Goal: Transaction & Acquisition: Purchase product/service

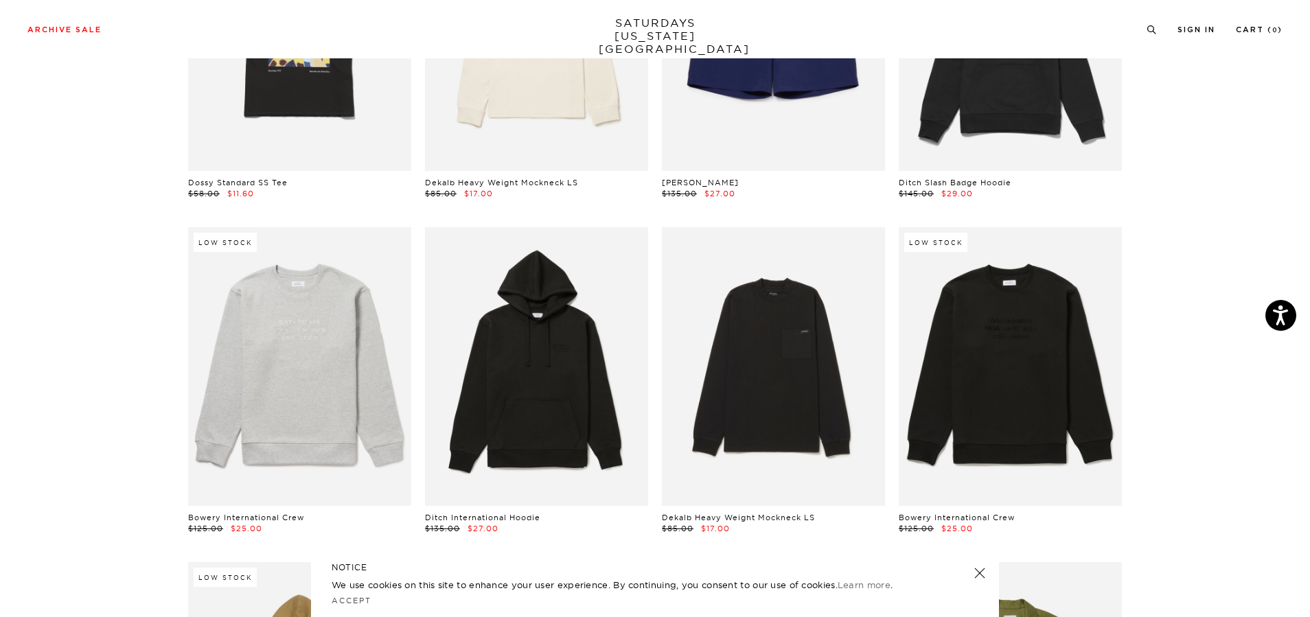
scroll to position [5973, 0]
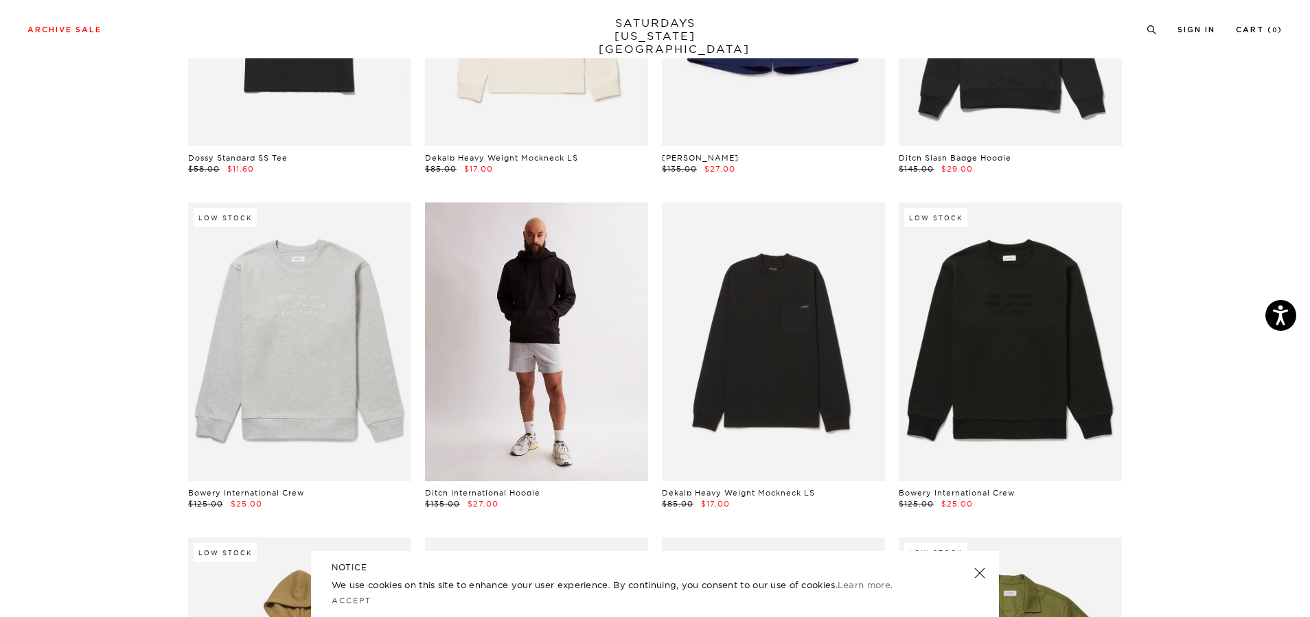
click at [529, 348] on link at bounding box center [536, 342] width 223 height 279
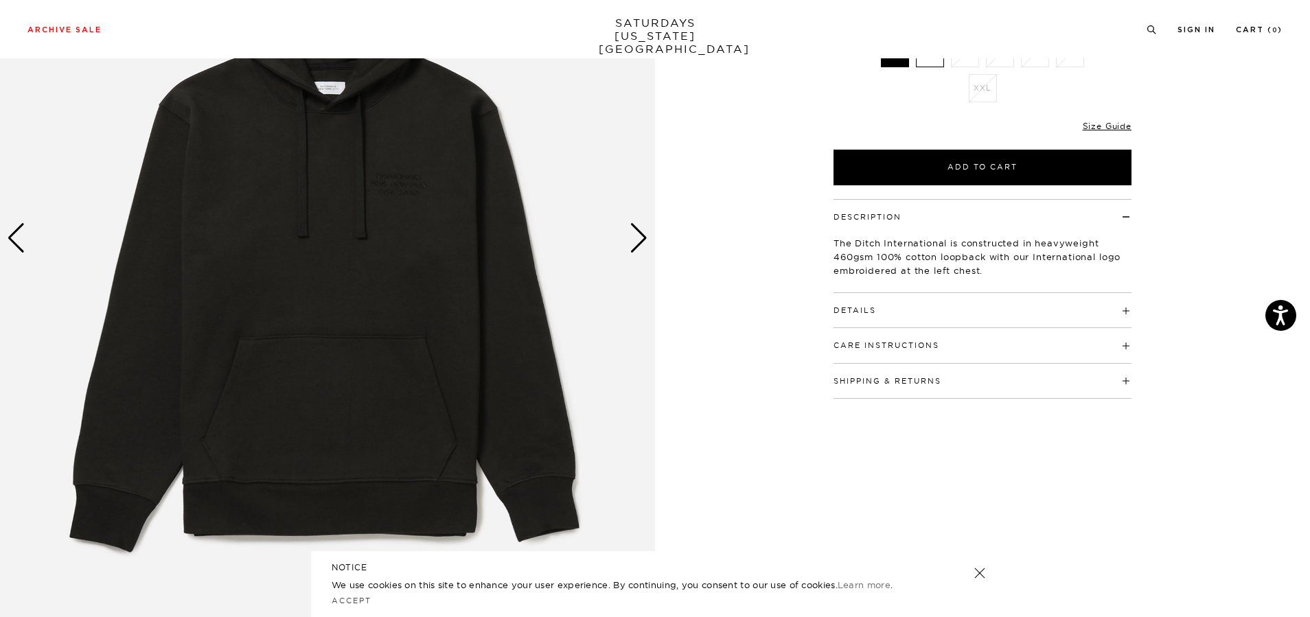
scroll to position [275, 0]
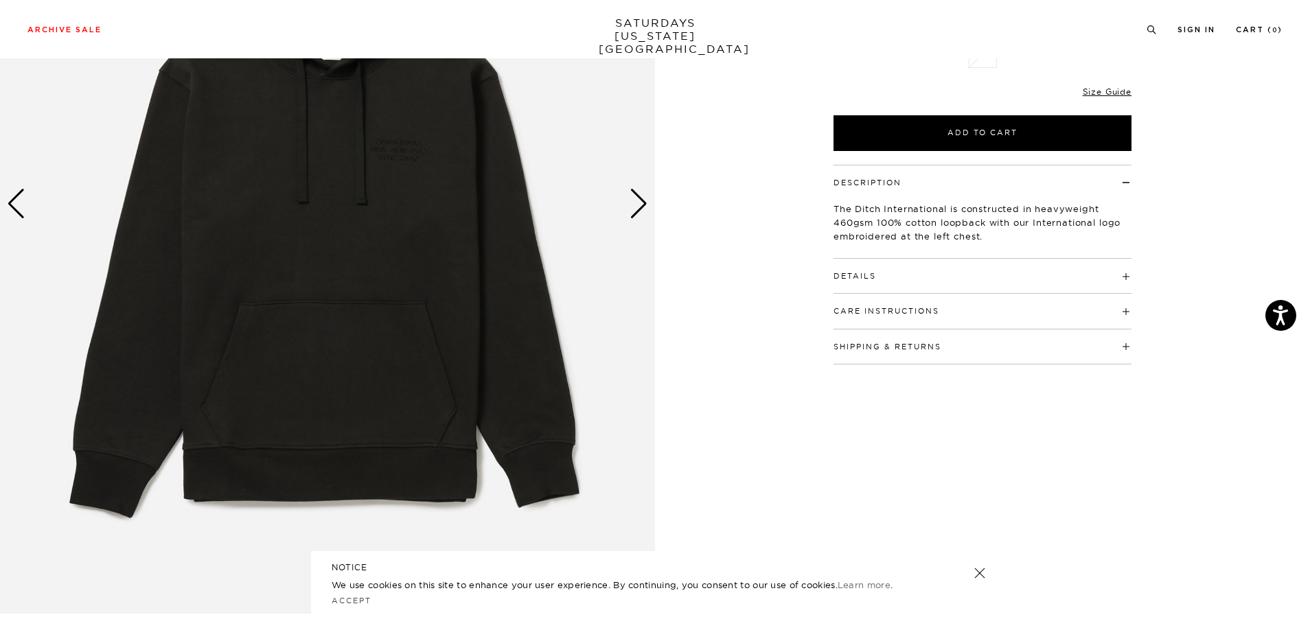
click at [642, 213] on div "Next slide" at bounding box center [639, 204] width 19 height 30
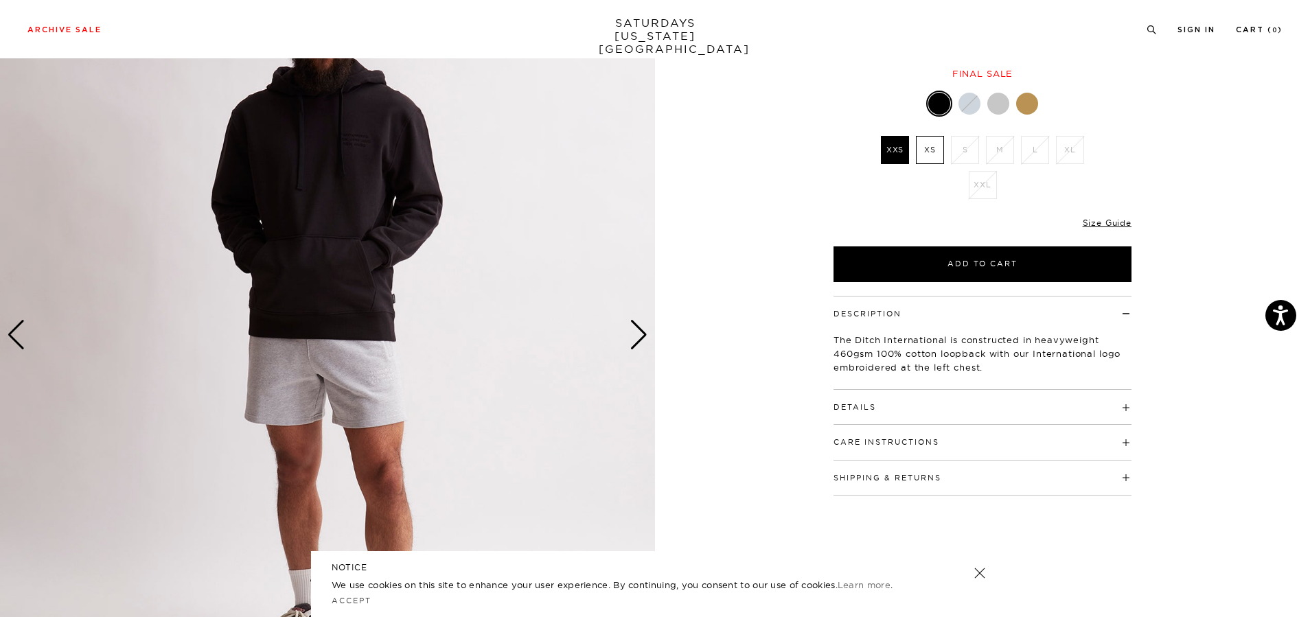
scroll to position [137, 0]
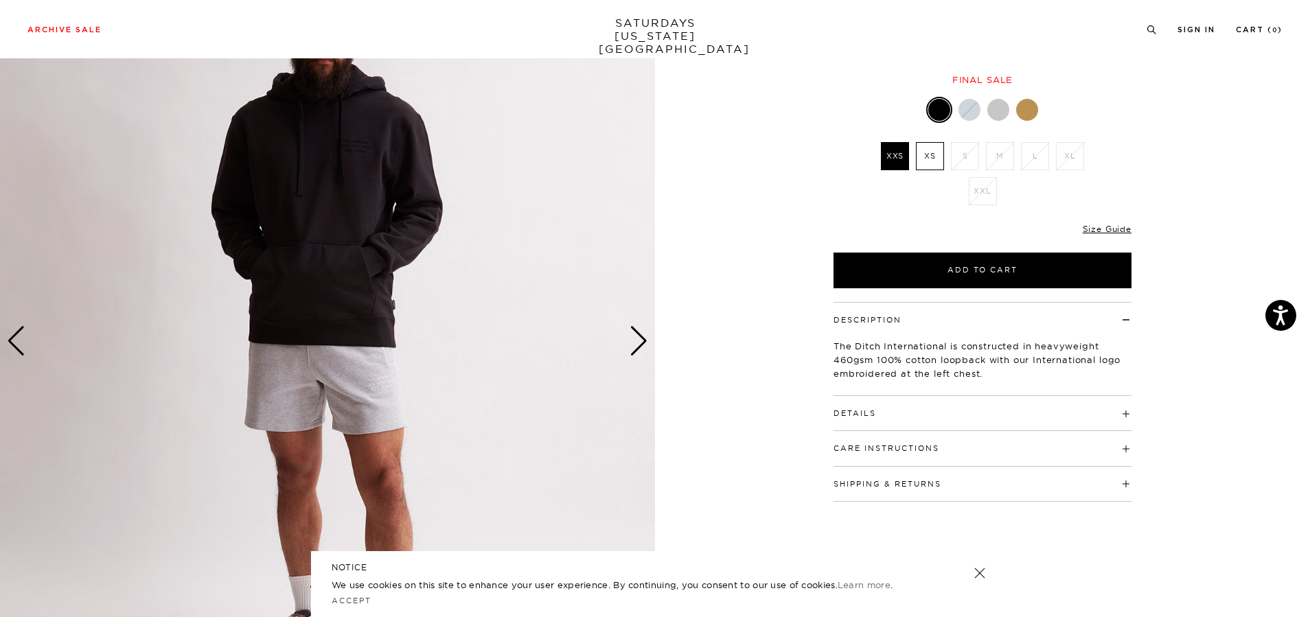
click at [640, 345] on div "Next slide" at bounding box center [639, 341] width 19 height 30
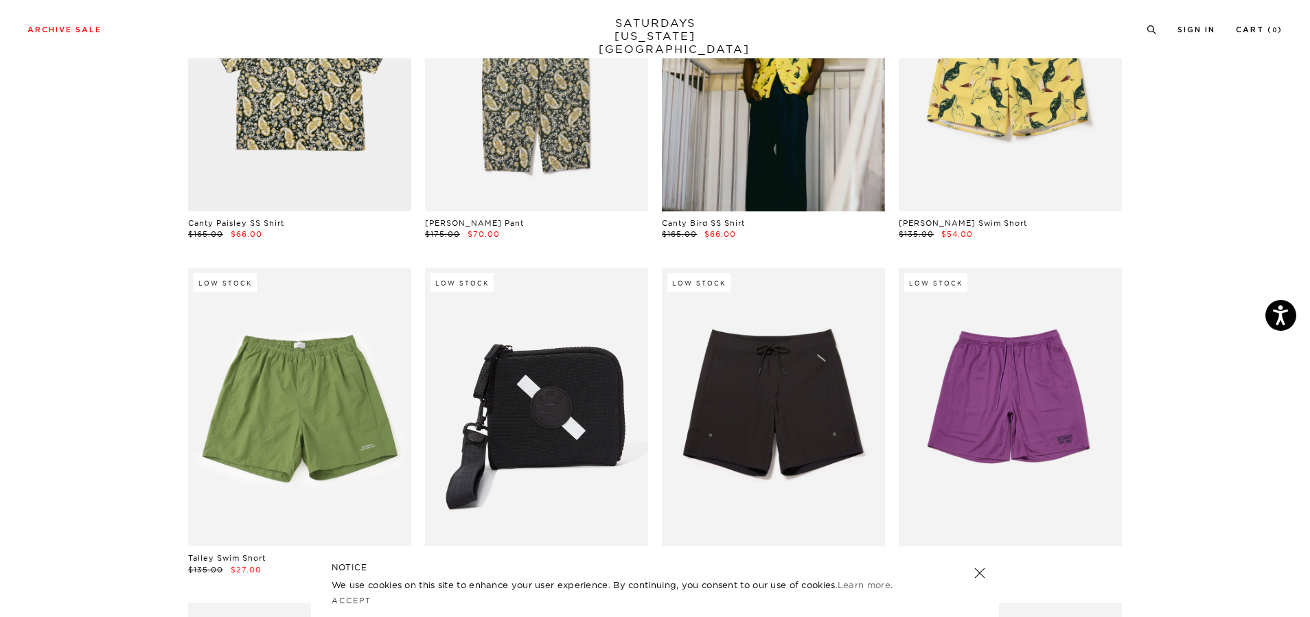
scroll to position [7758, 0]
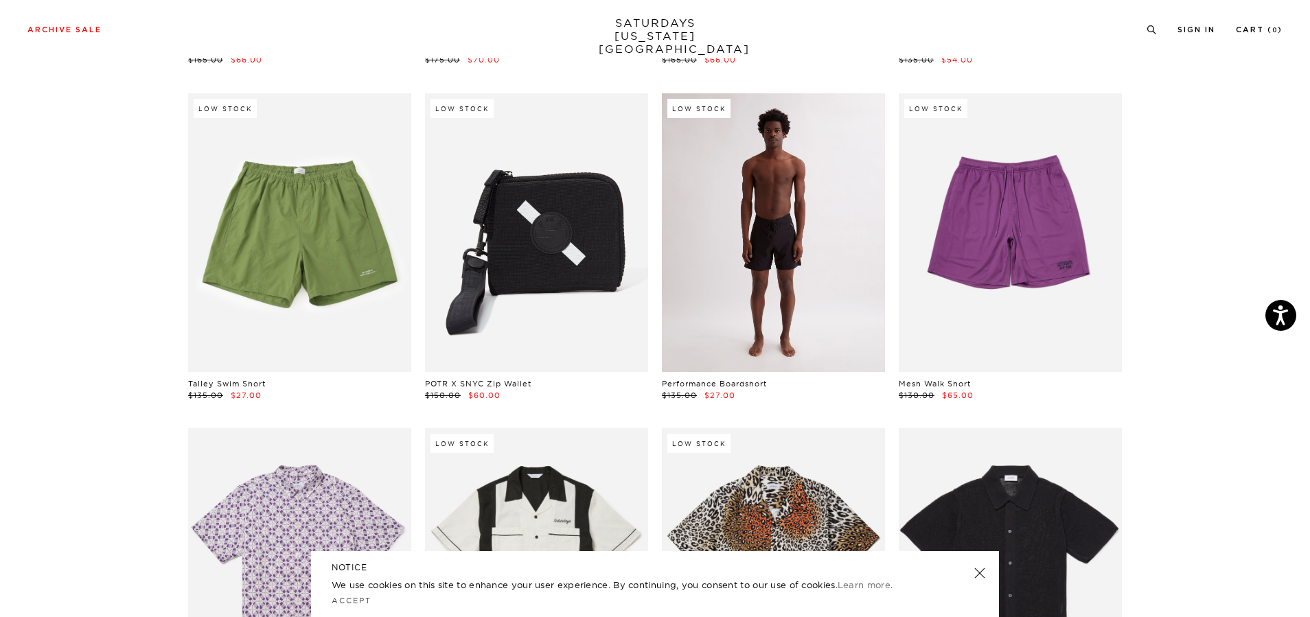
click at [773, 264] on link at bounding box center [773, 232] width 223 height 279
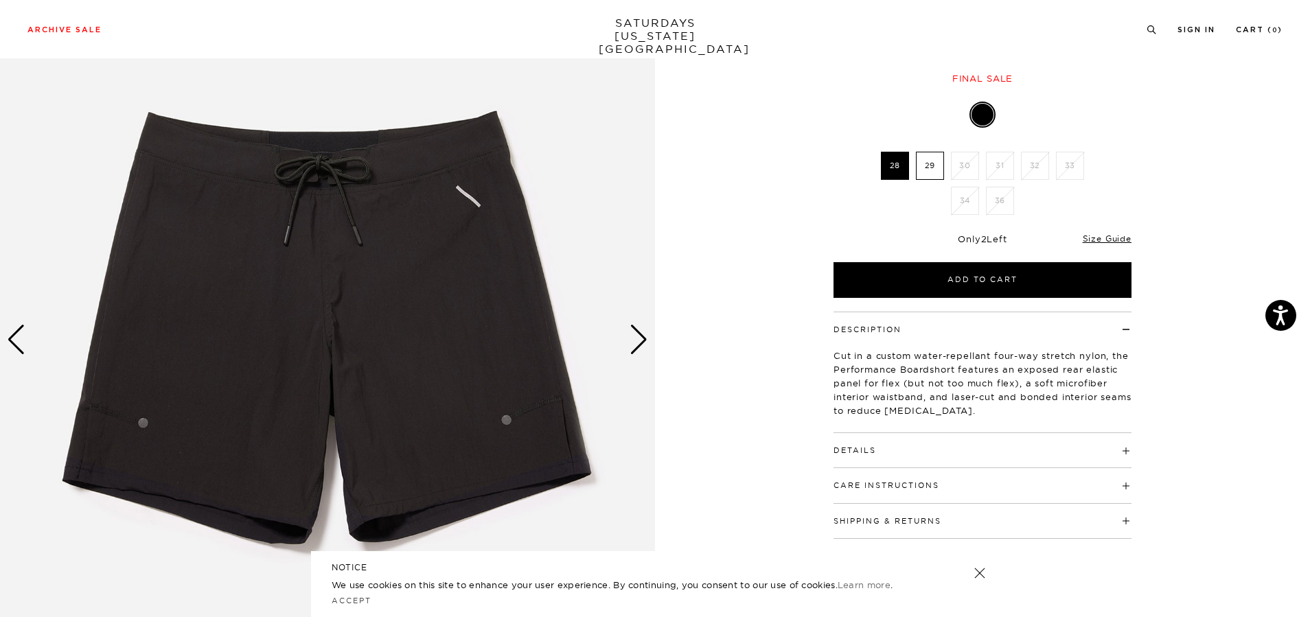
scroll to position [137, 0]
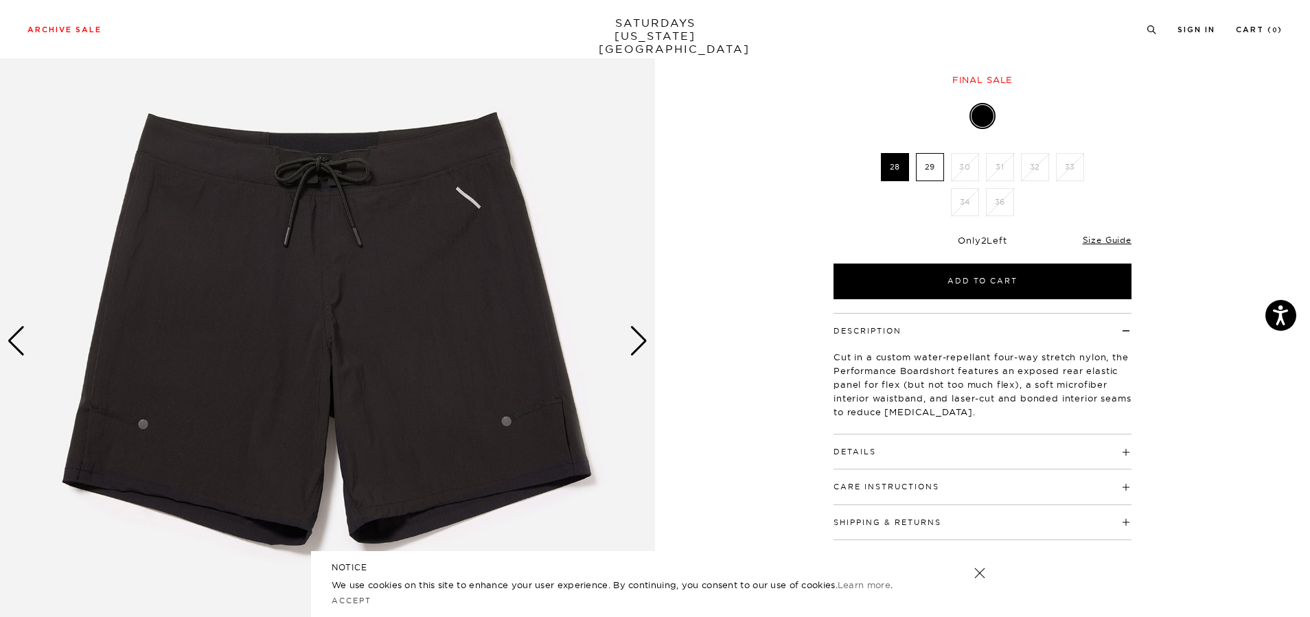
click at [638, 338] on div "Next slide" at bounding box center [639, 341] width 19 height 30
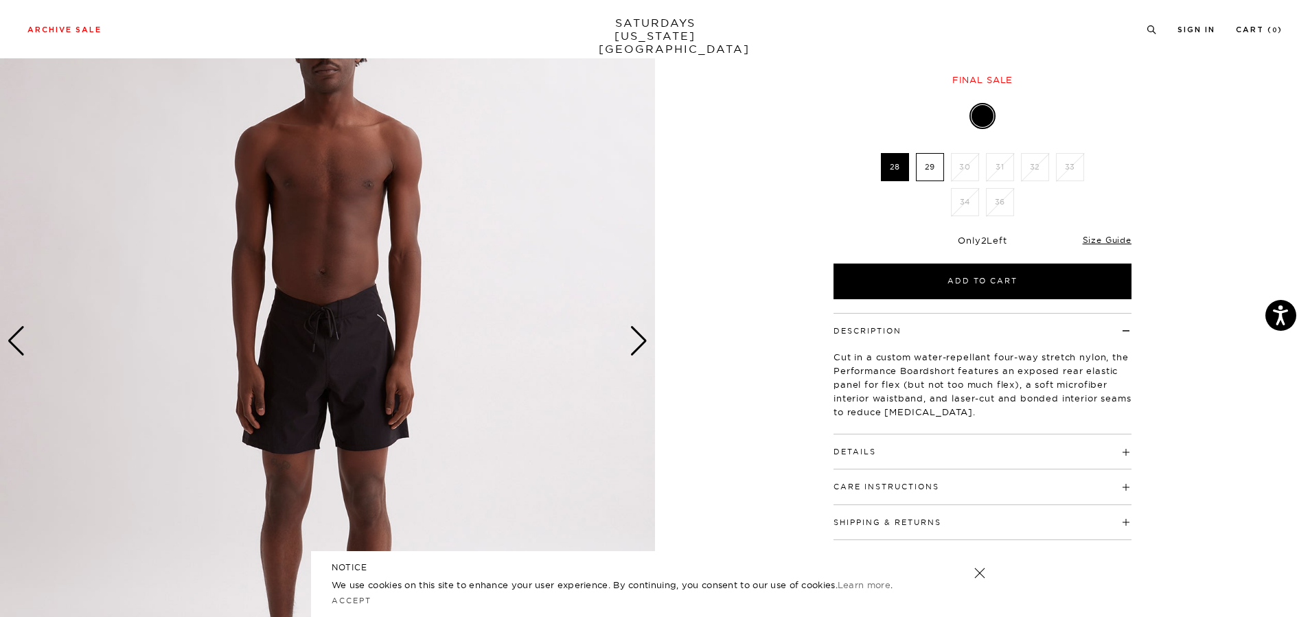
click at [638, 338] on div "Next slide" at bounding box center [639, 341] width 19 height 30
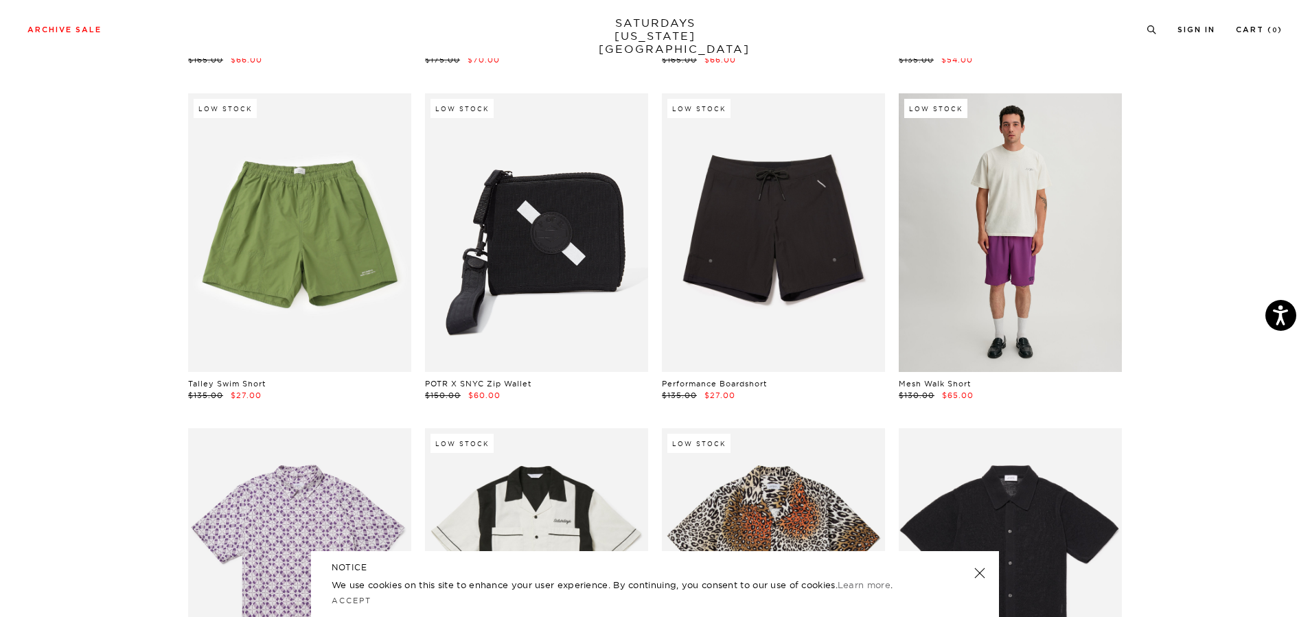
click at [1043, 270] on link at bounding box center [1010, 232] width 223 height 279
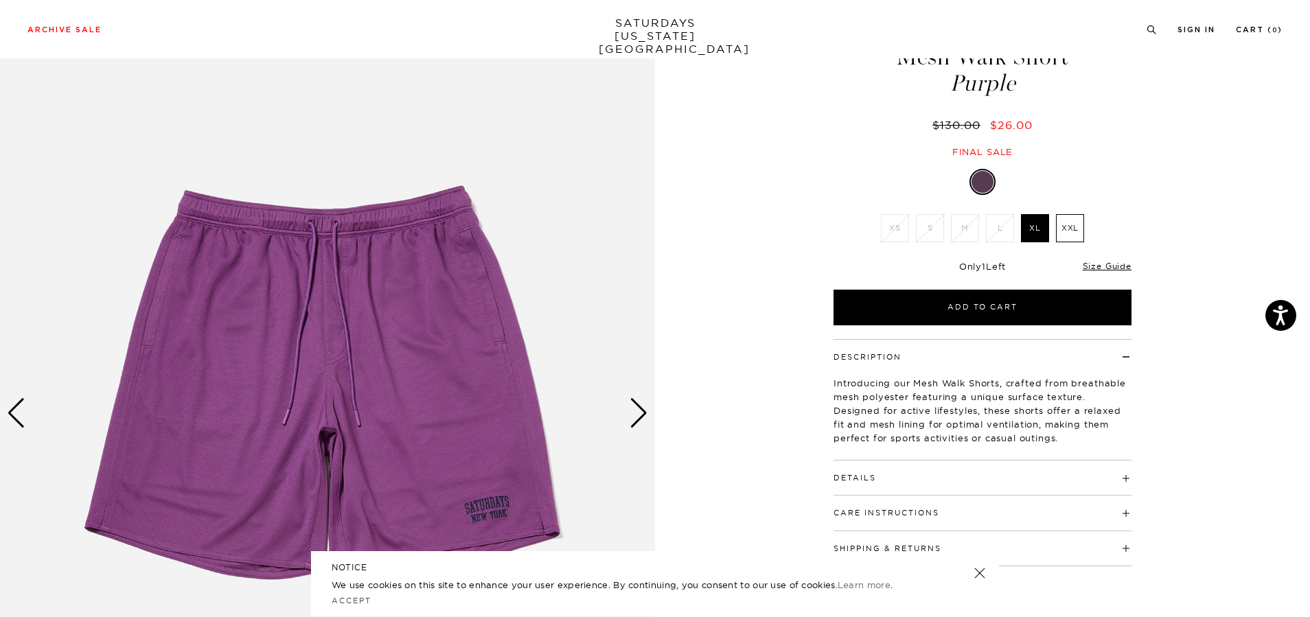
scroll to position [137, 0]
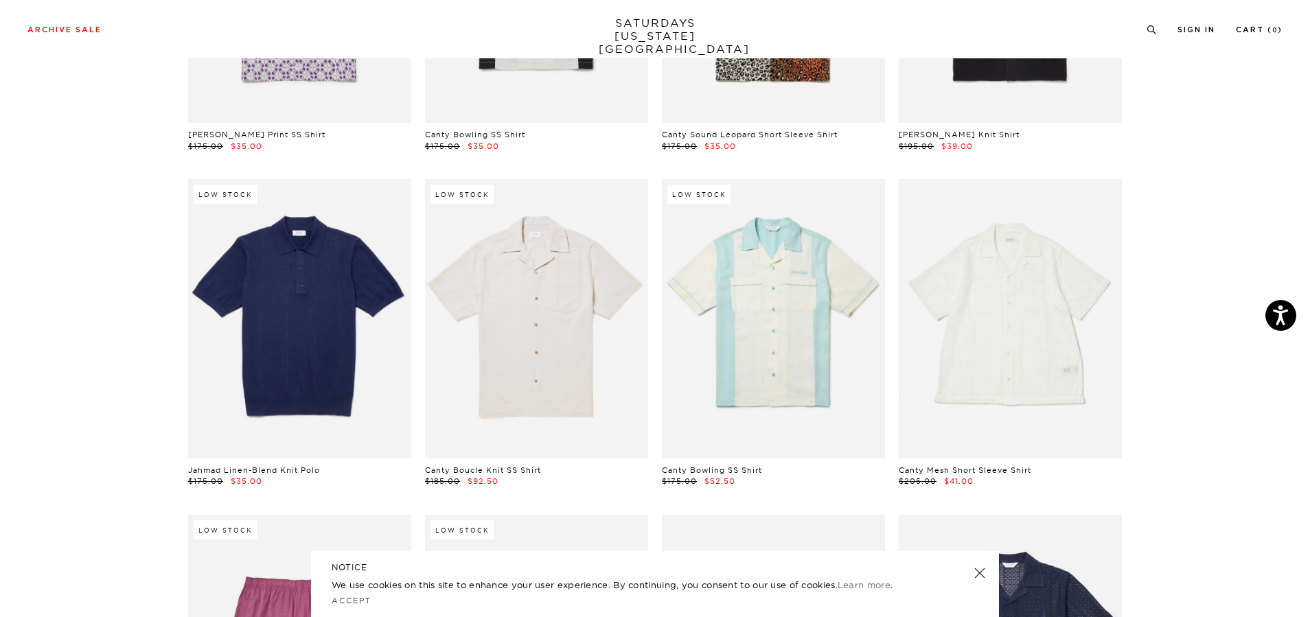
scroll to position [8376, 0]
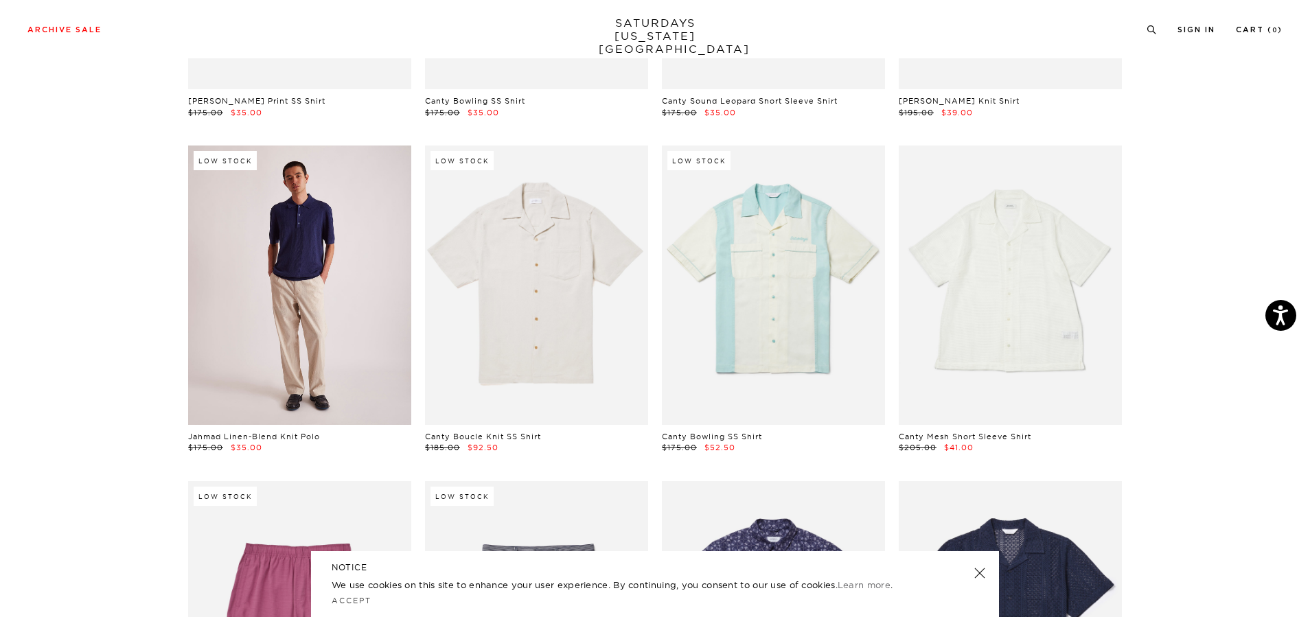
click at [299, 296] on link at bounding box center [299, 285] width 223 height 279
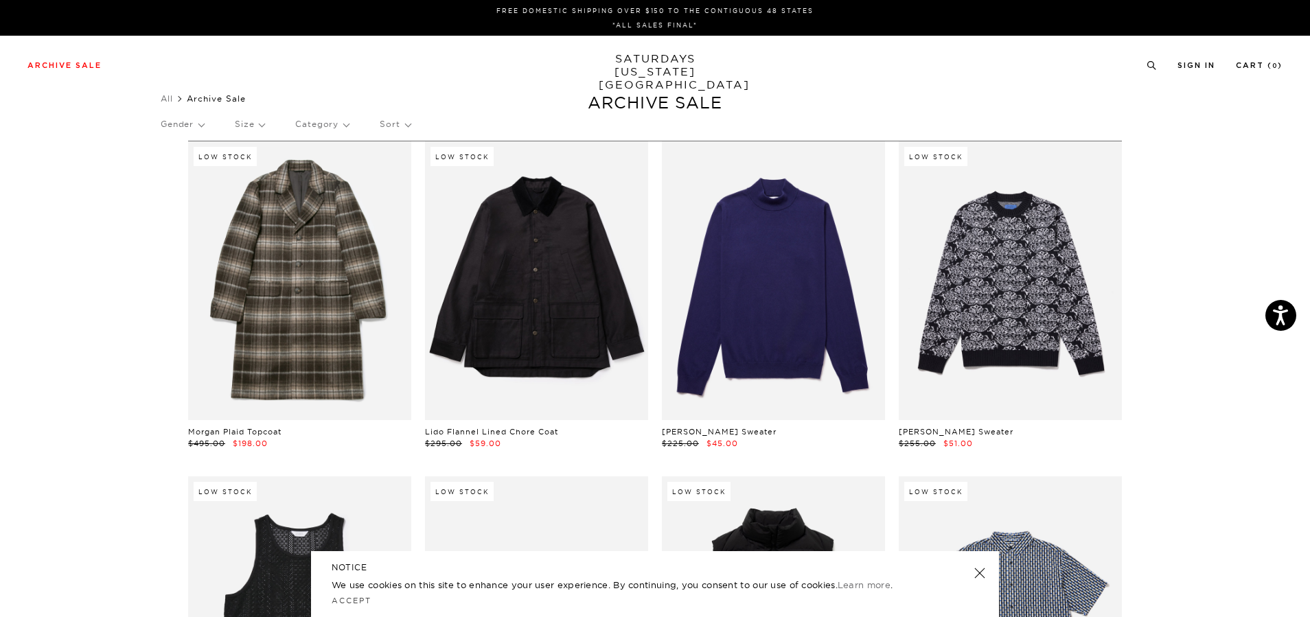
click at [196, 124] on p "Gender" at bounding box center [182, 124] width 43 height 32
click at [179, 172] on p "Mens" at bounding box center [202, 172] width 82 height 18
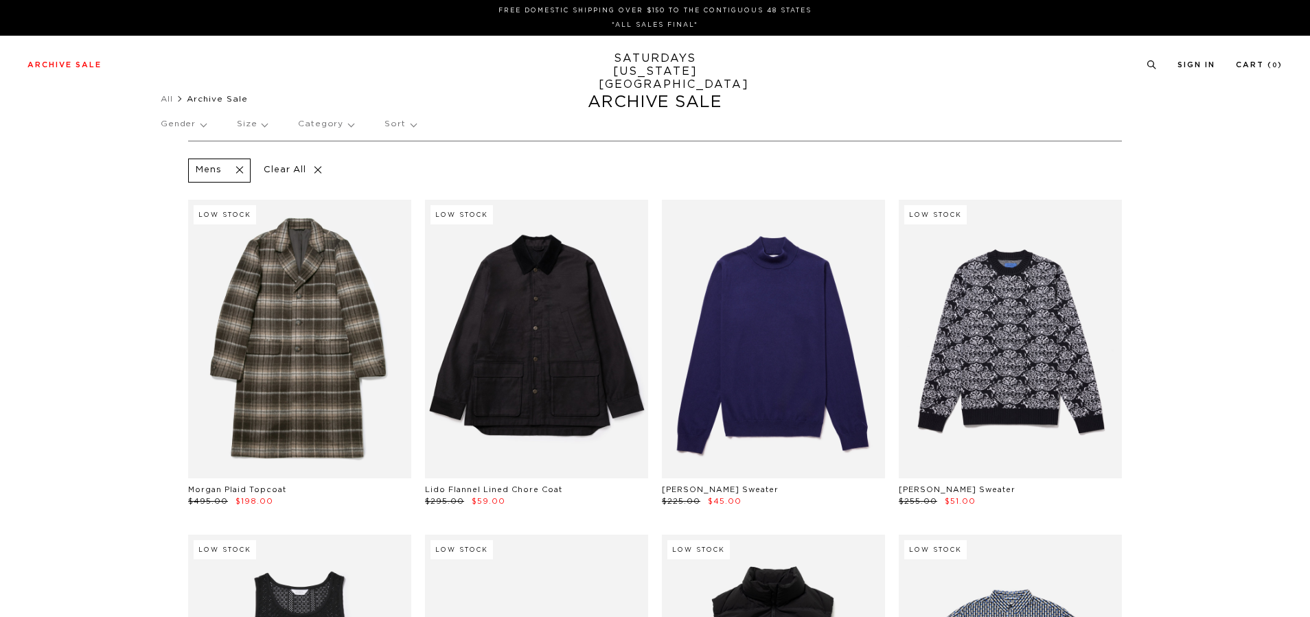
click at [347, 123] on p "Category" at bounding box center [326, 124] width 56 height 32
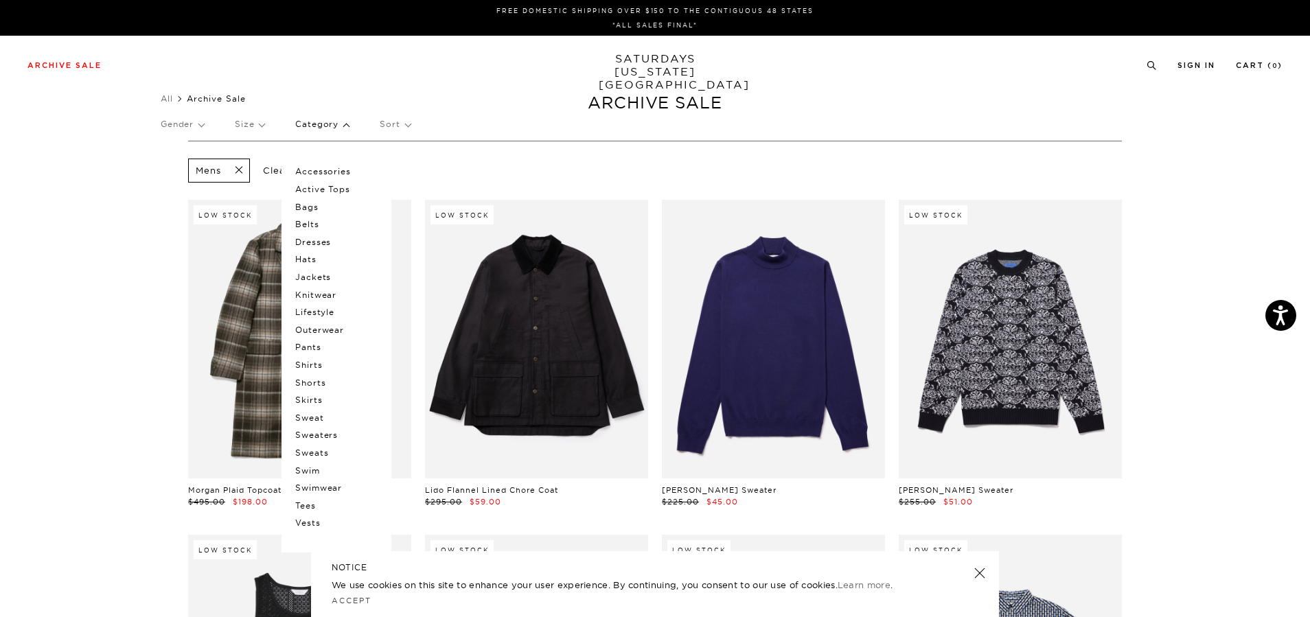
click at [319, 451] on p "Sweats" at bounding box center [336, 453] width 82 height 18
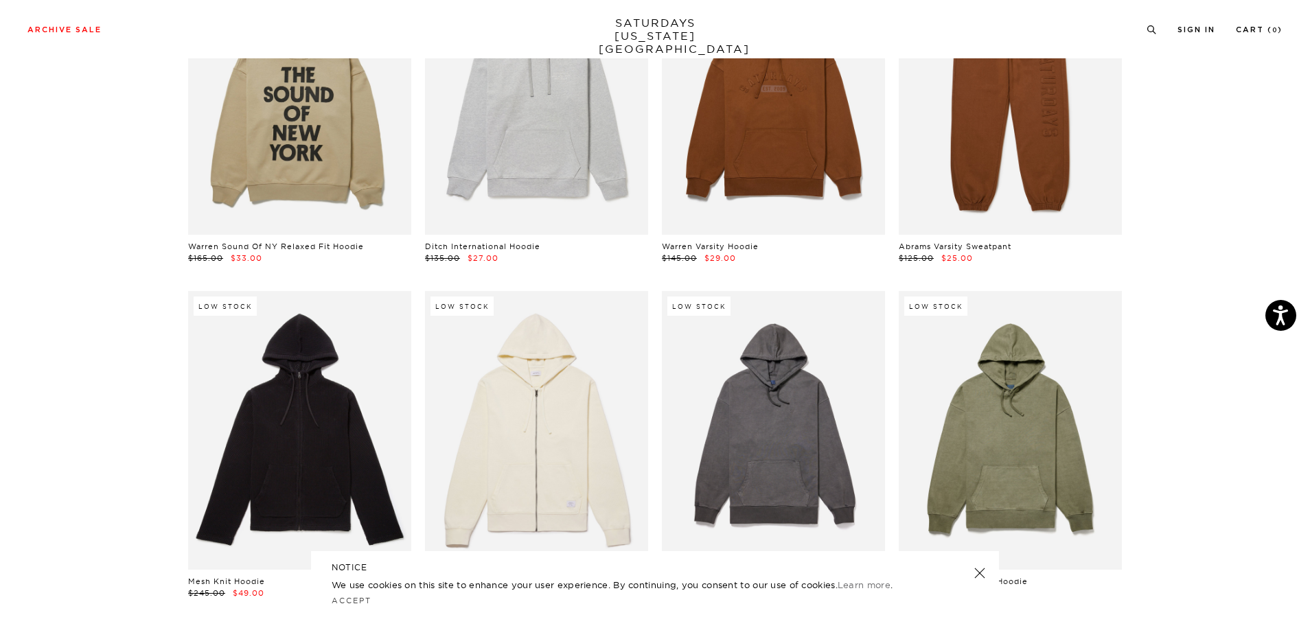
scroll to position [1167, 0]
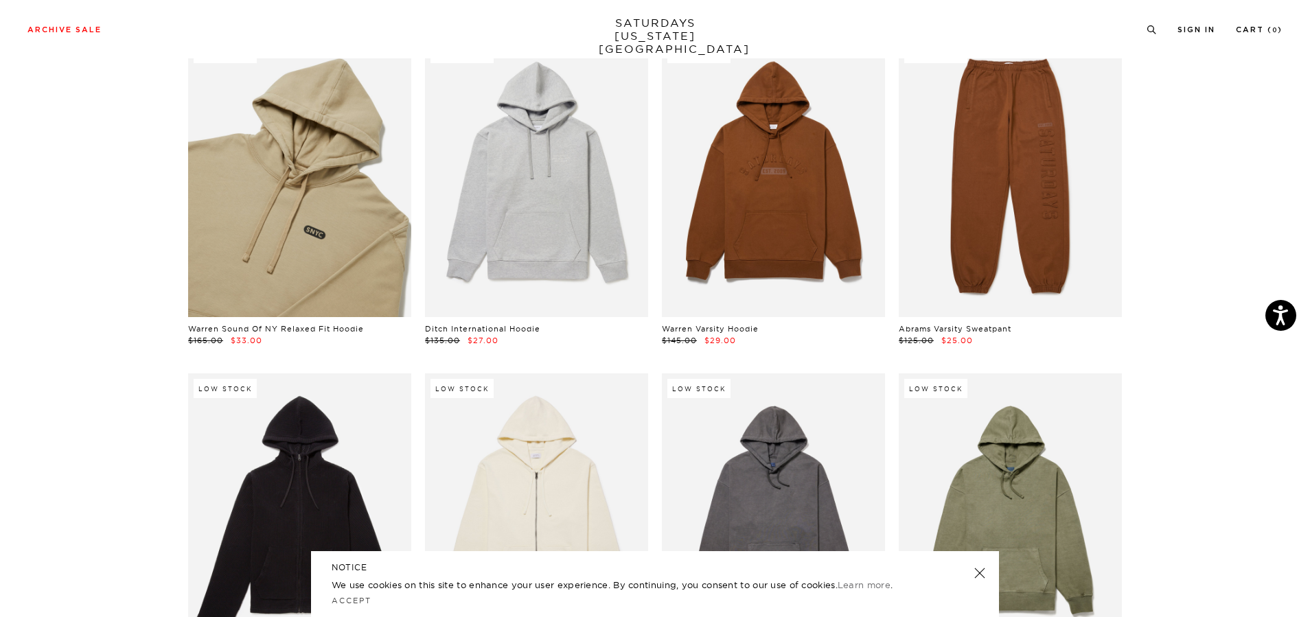
click at [299, 226] on link at bounding box center [299, 177] width 223 height 279
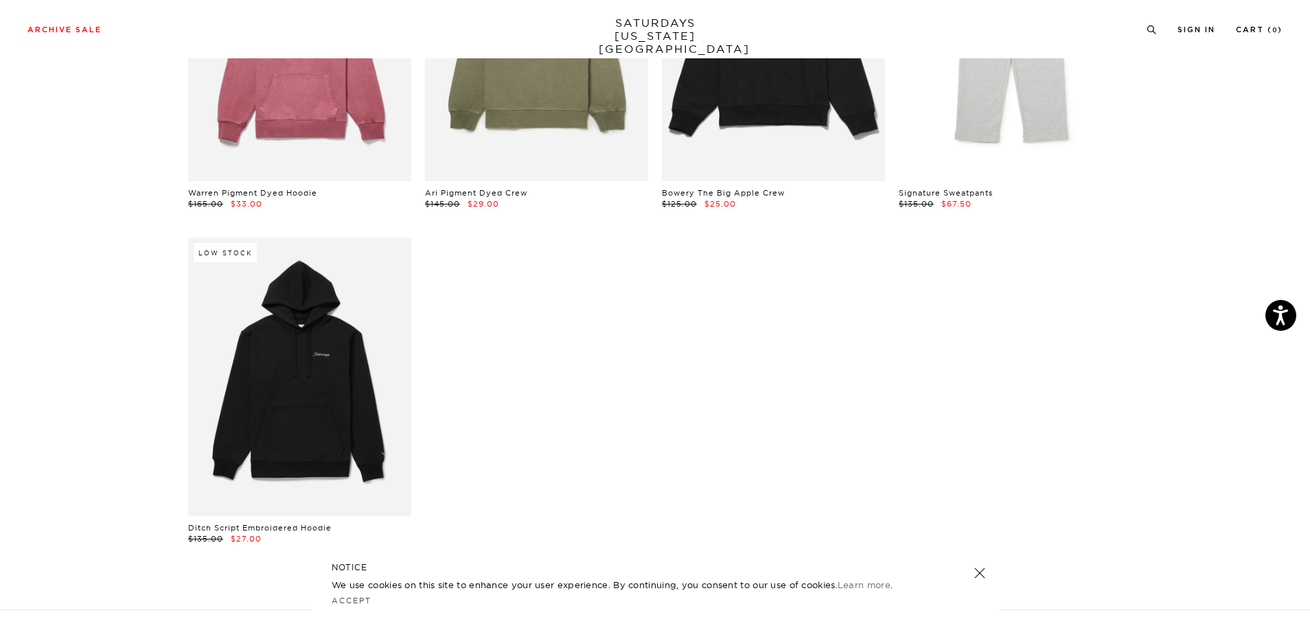
scroll to position [2060, 0]
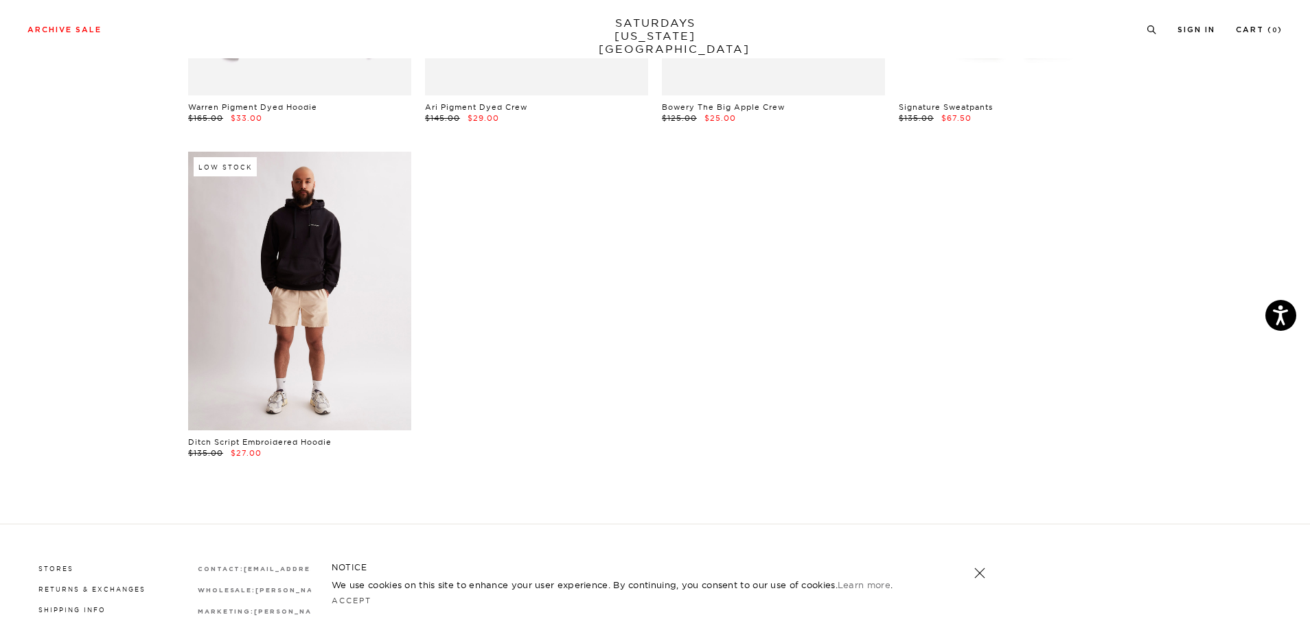
click at [286, 364] on link at bounding box center [299, 291] width 223 height 279
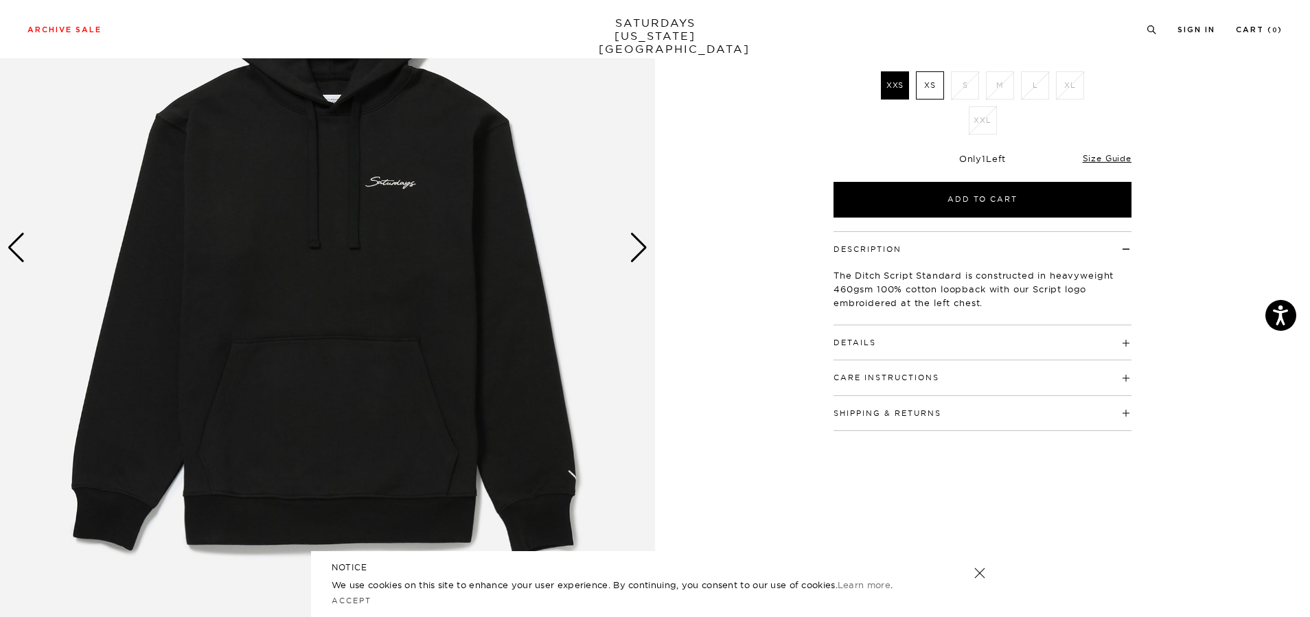
scroll to position [275, 0]
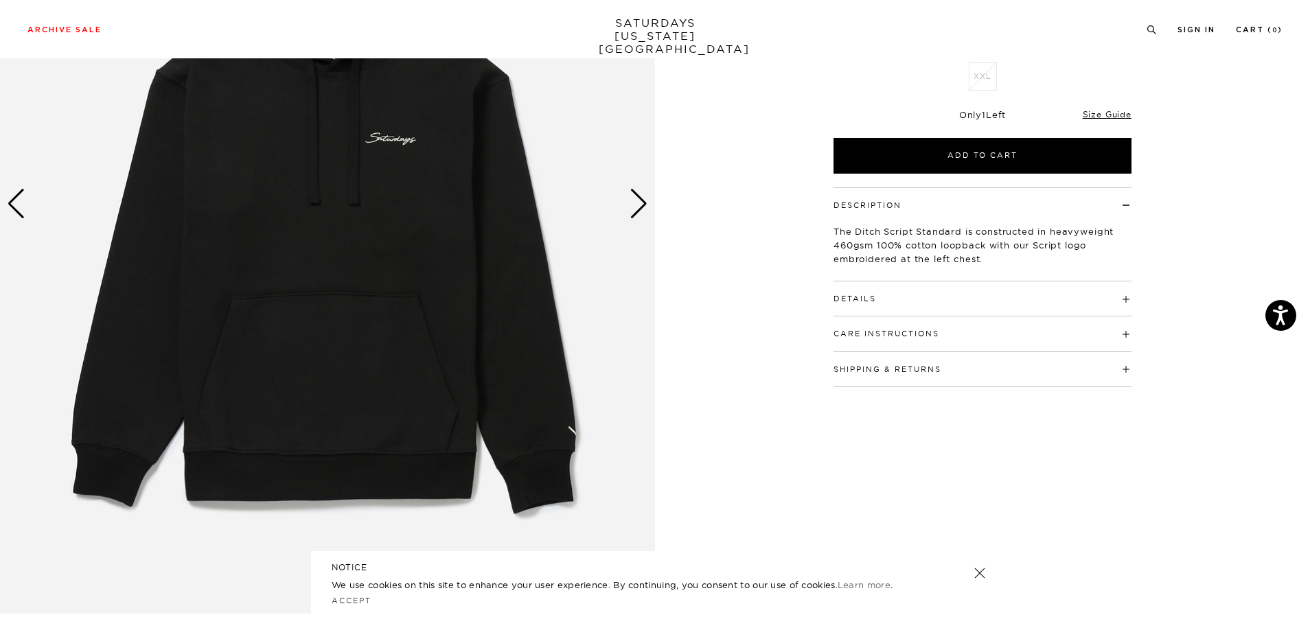
click at [647, 200] on div "Next slide" at bounding box center [639, 204] width 19 height 30
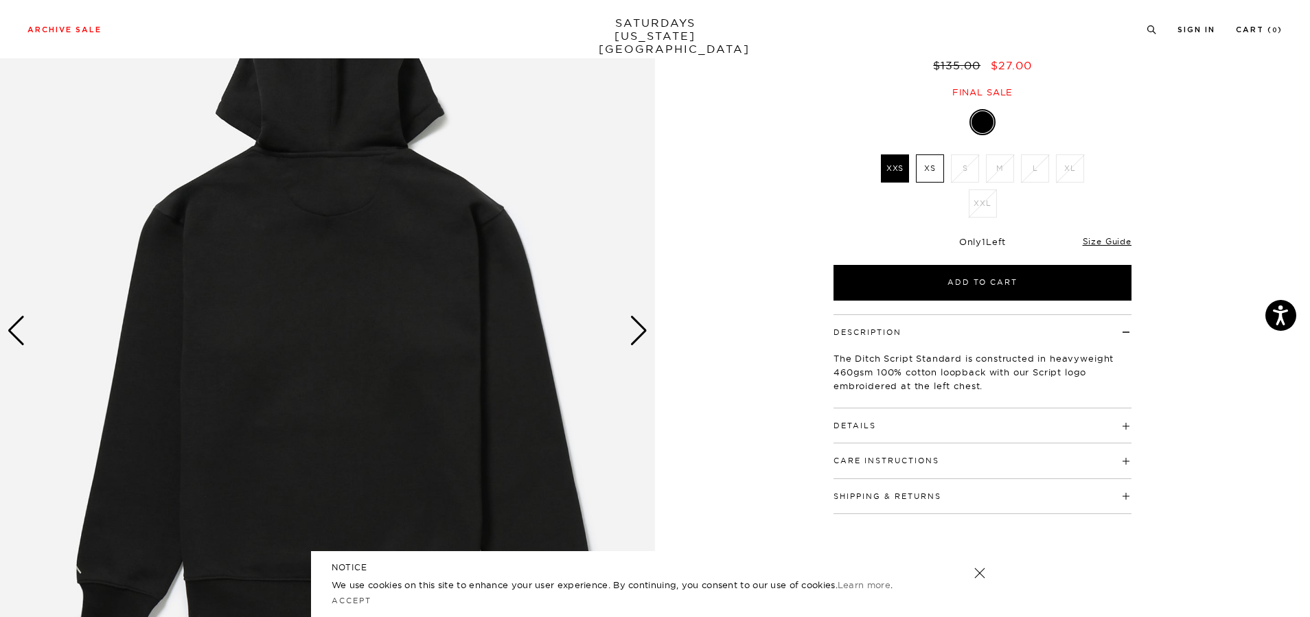
scroll to position [137, 0]
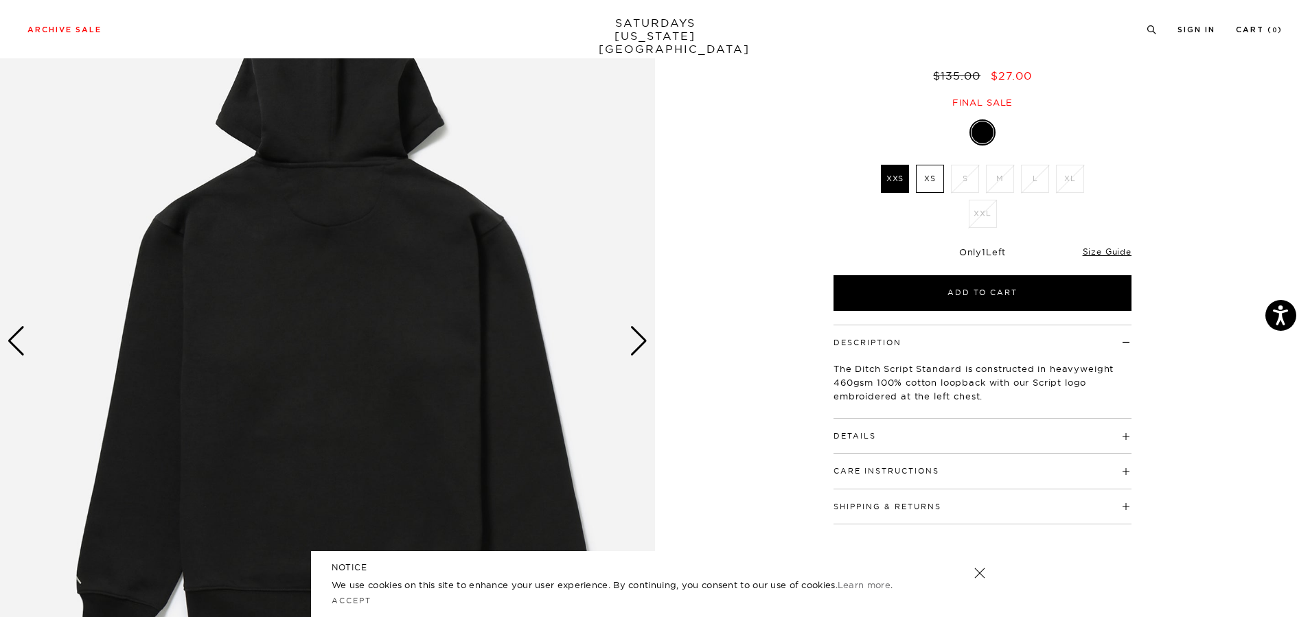
click at [653, 337] on img at bounding box center [327, 341] width 655 height 819
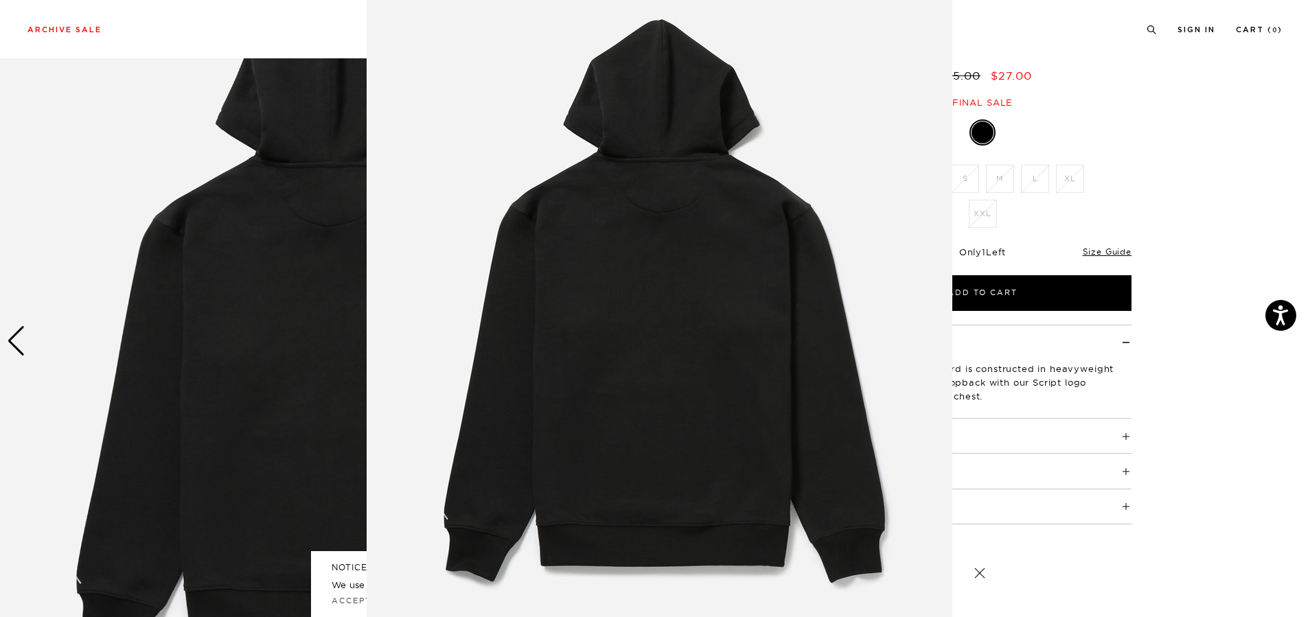
click at [644, 338] on img at bounding box center [660, 311] width 586 height 703
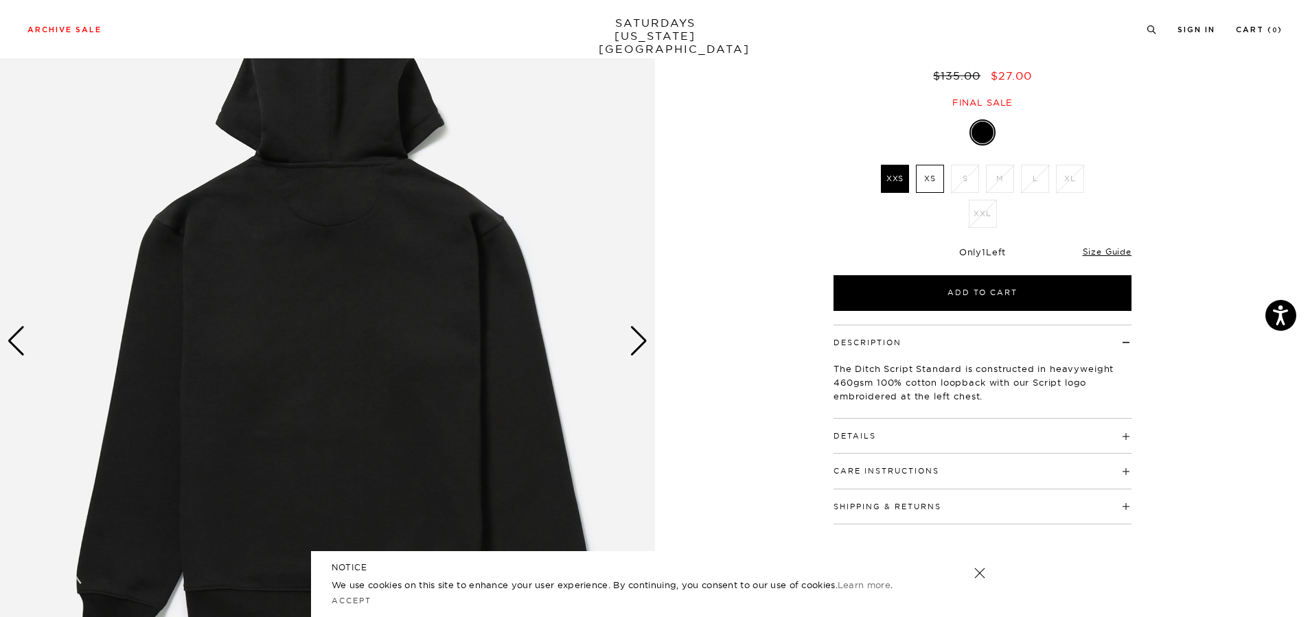
click at [644, 338] on div "Next slide" at bounding box center [639, 341] width 19 height 30
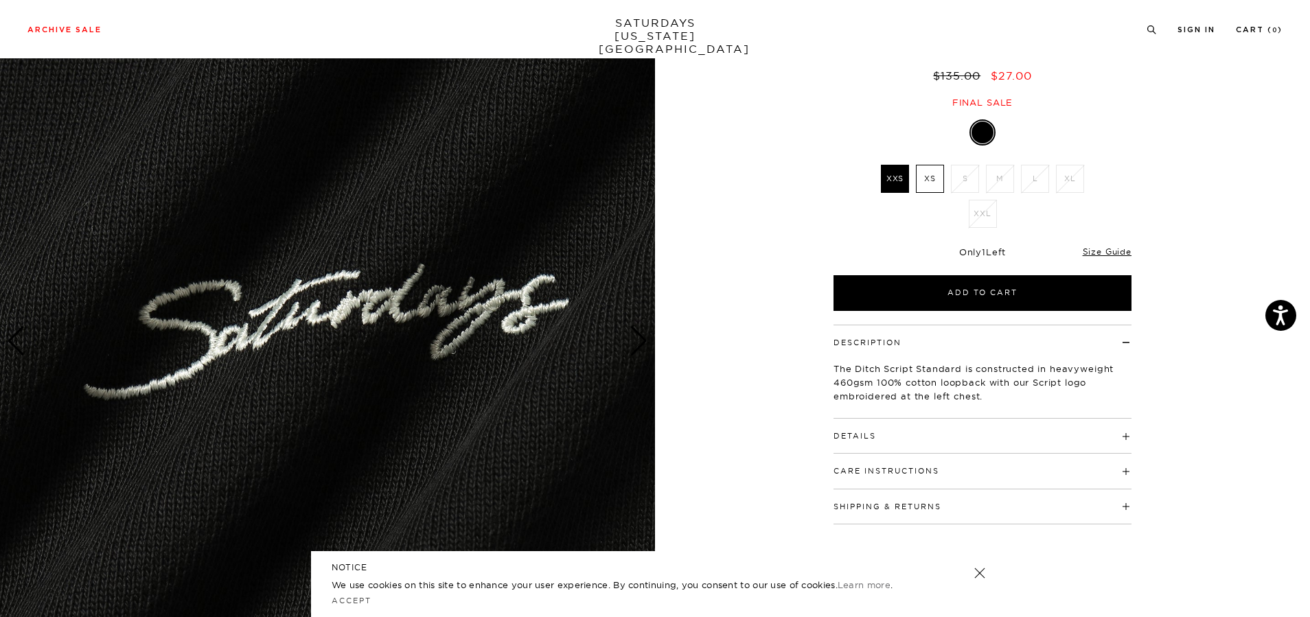
click at [644, 338] on div "Next slide" at bounding box center [639, 341] width 19 height 30
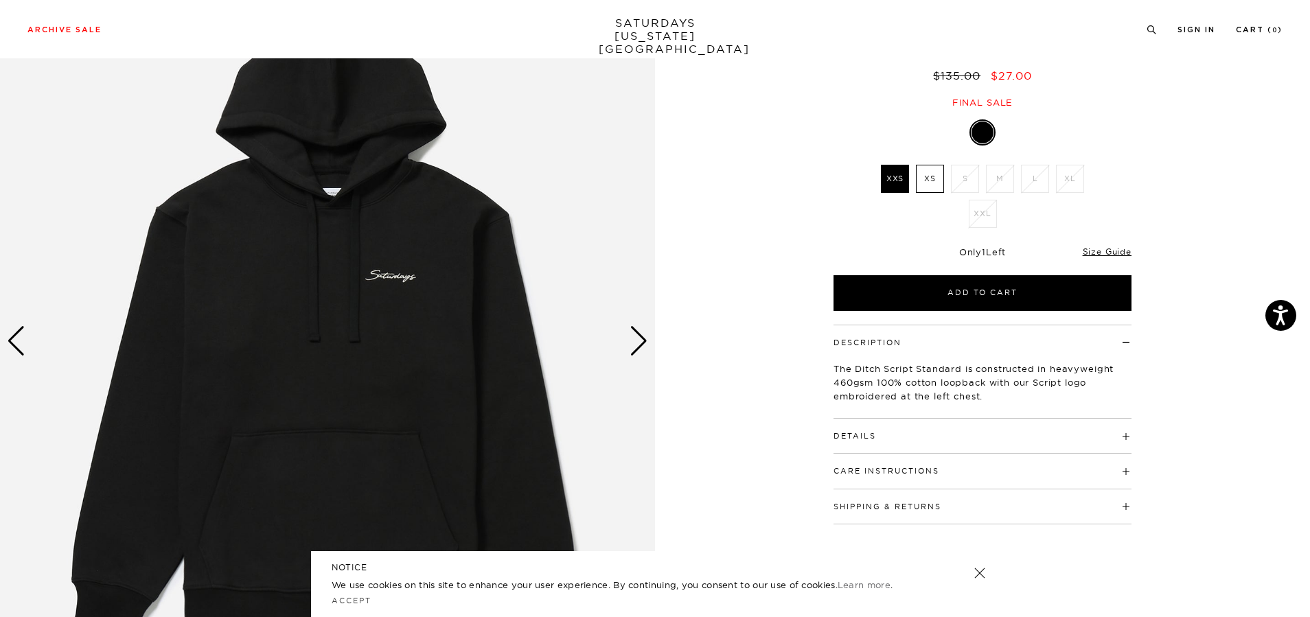
click at [386, 299] on img at bounding box center [327, 341] width 655 height 819
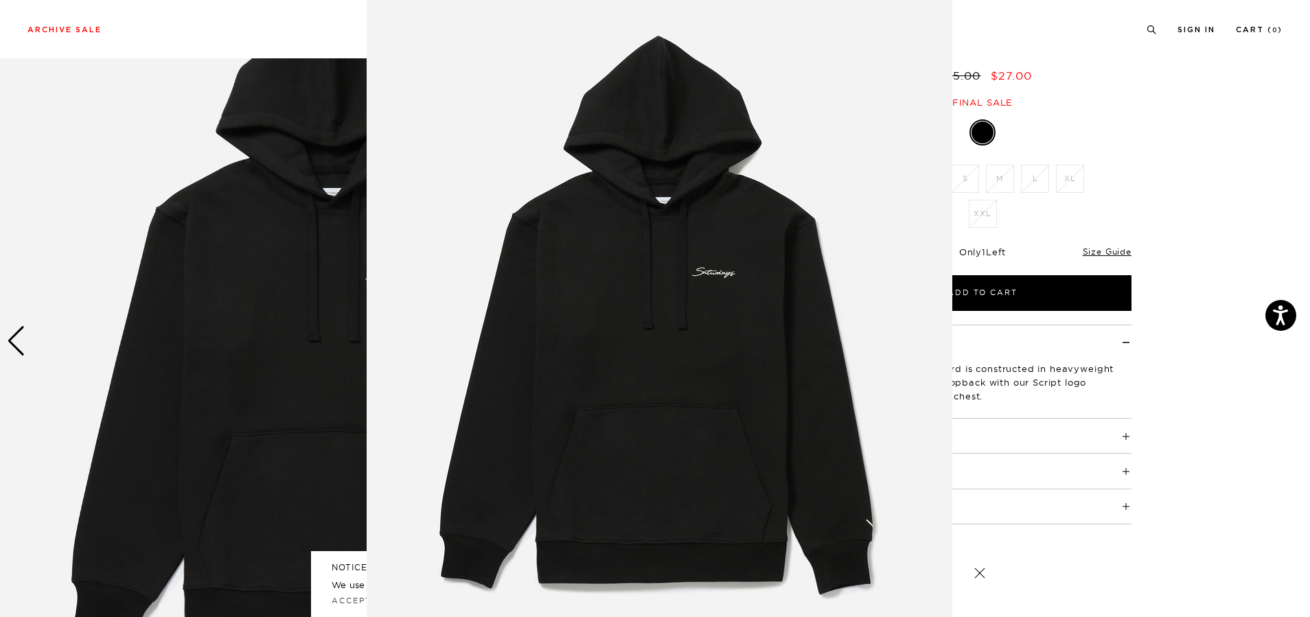
scroll to position [19, 0]
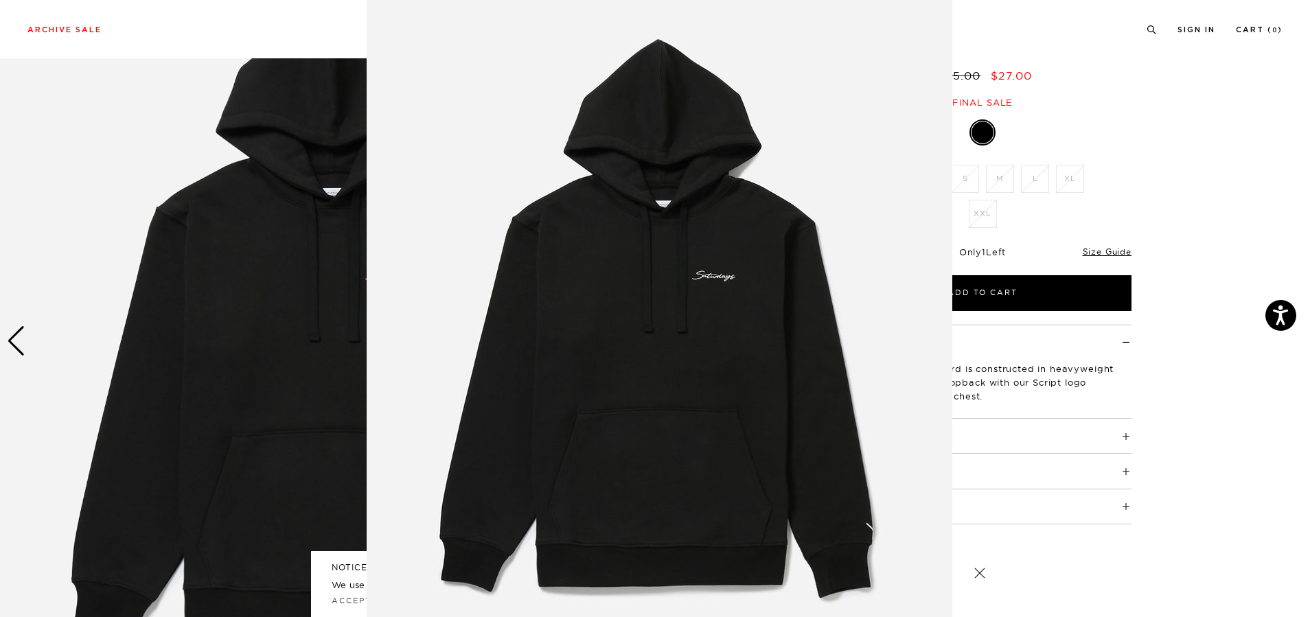
click at [1157, 99] on figure at bounding box center [655, 308] width 1310 height 617
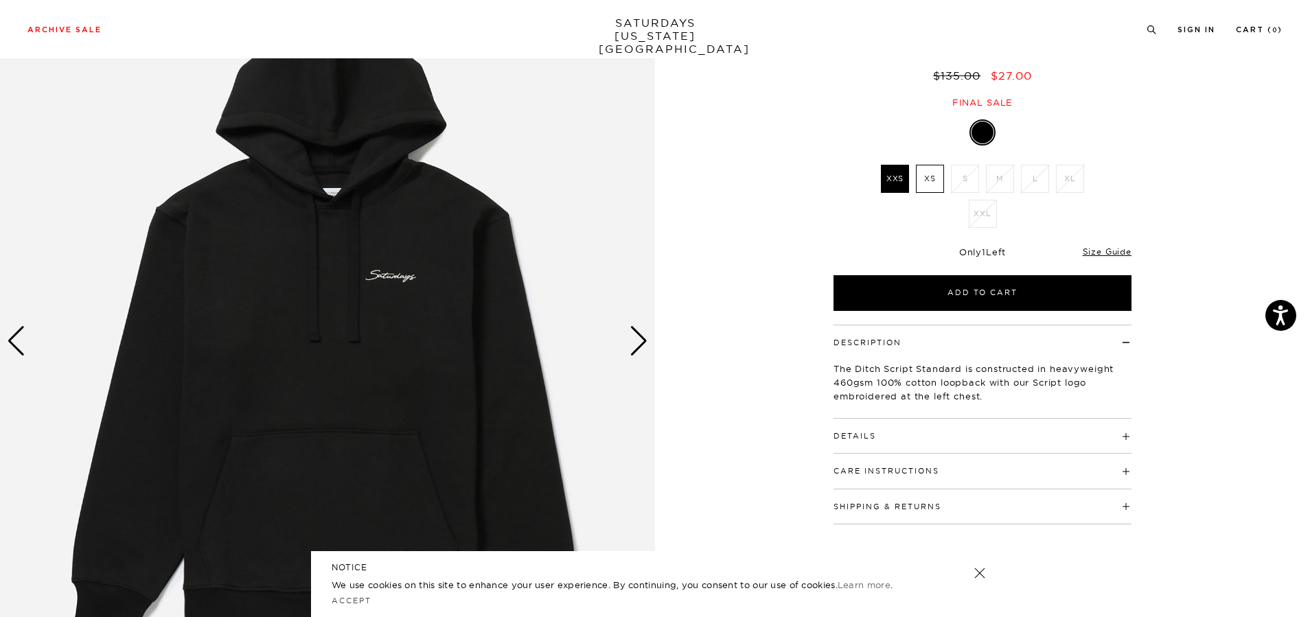
click at [1140, 29] on div "Archive Sale Men's Tees Shirts Shorts Swim Knitwear Pants Sweats" at bounding box center [654, 29] width 1255 height 12
click at [1149, 28] on icon at bounding box center [1152, 29] width 10 height 9
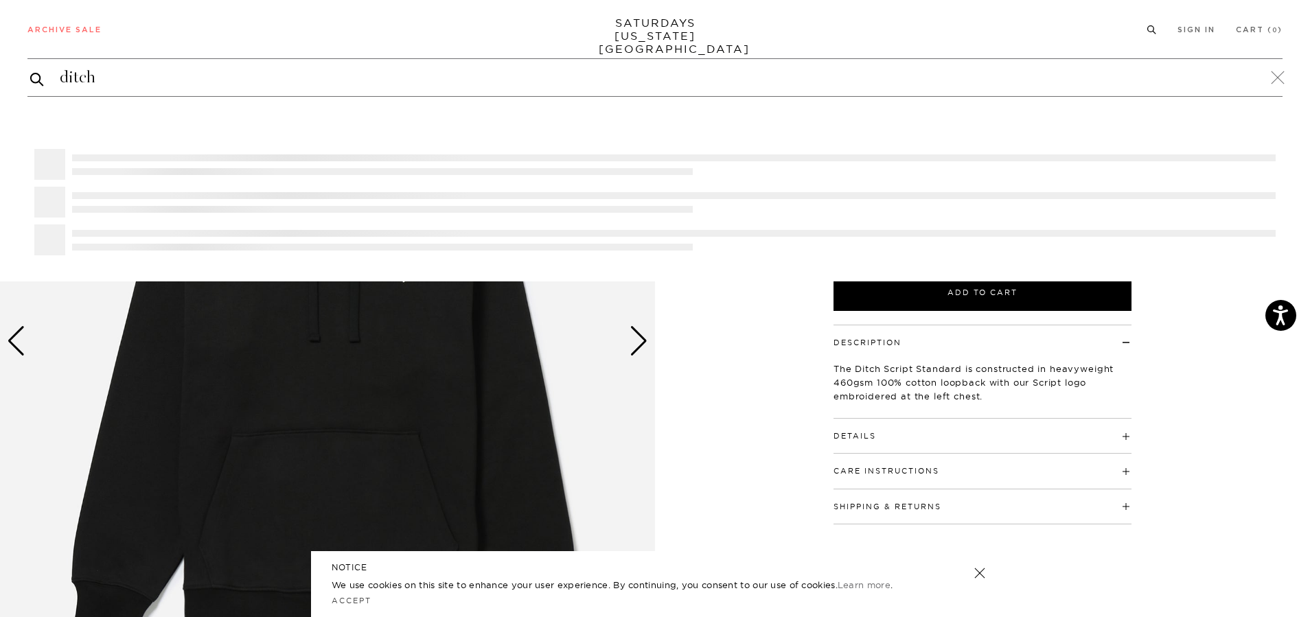
type input "ditch"
click at [30, 71] on button "submit" at bounding box center [37, 79] width 14 height 16
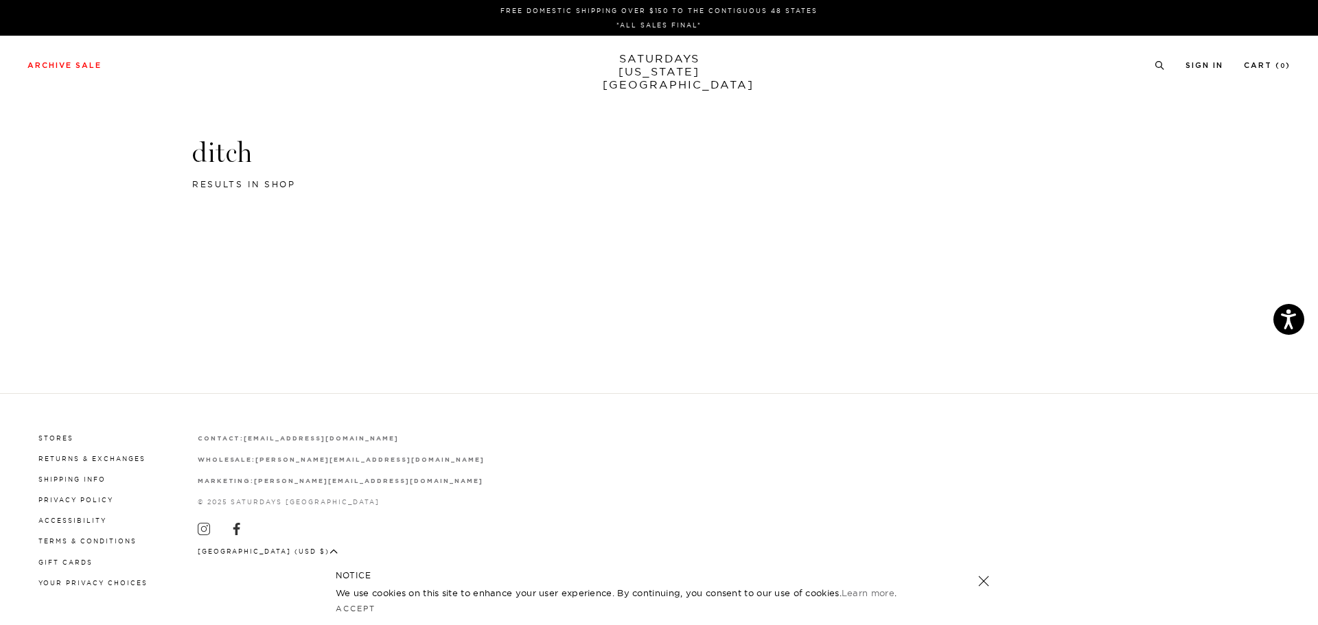
click at [227, 266] on div "FREE DOMESTIC SHIPPING OVER $150 TO THE CONTIGUOUS 48 STATES *ALL SALES FINAL* …" at bounding box center [659, 312] width 1318 height 625
click at [225, 153] on h3 "ditch" at bounding box center [659, 153] width 934 height 36
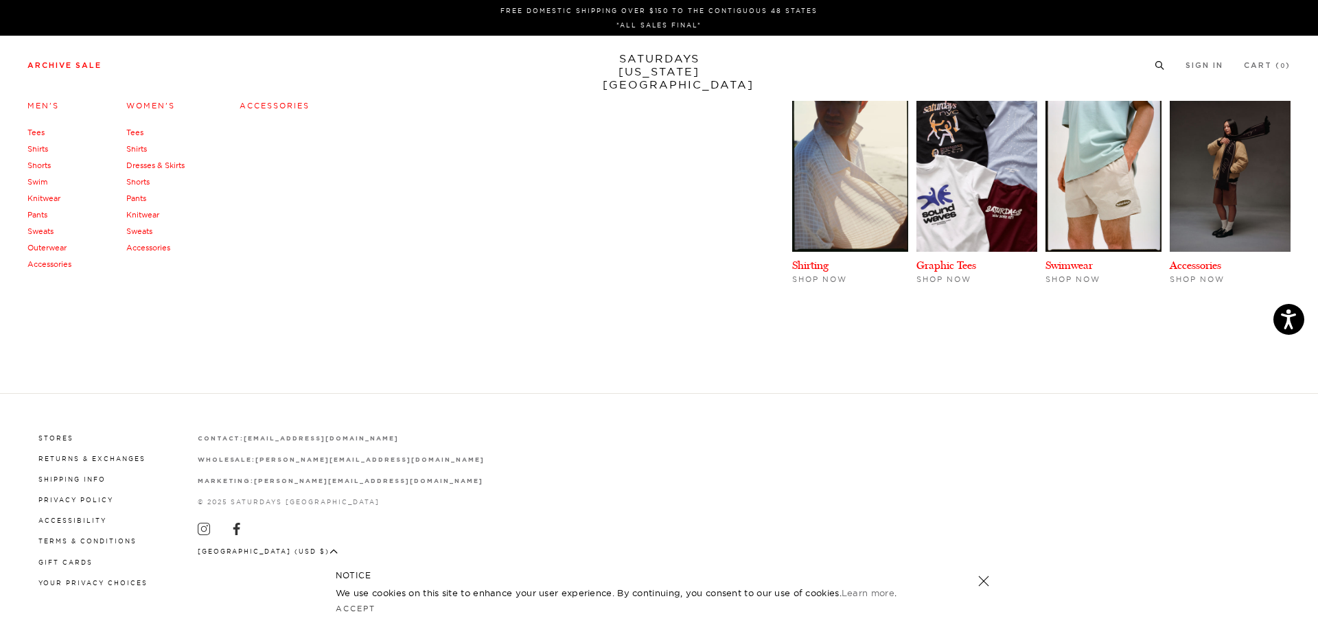
click at [41, 229] on link "Sweats" at bounding box center [40, 232] width 26 height 10
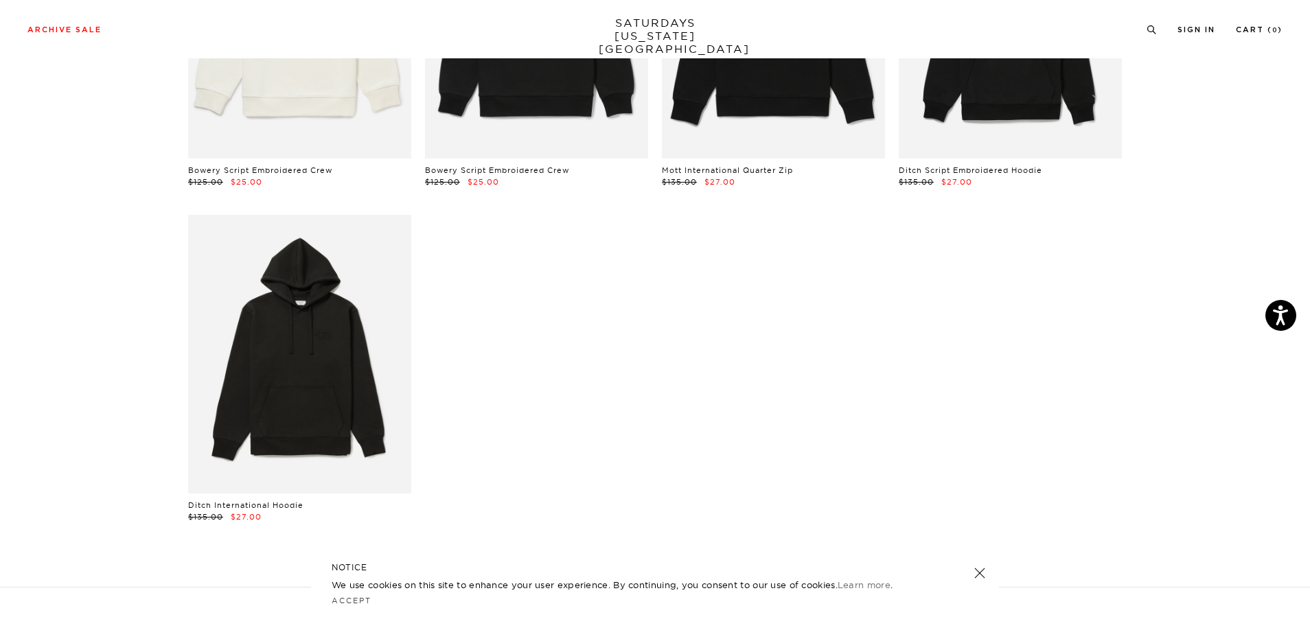
scroll to position [2609, 0]
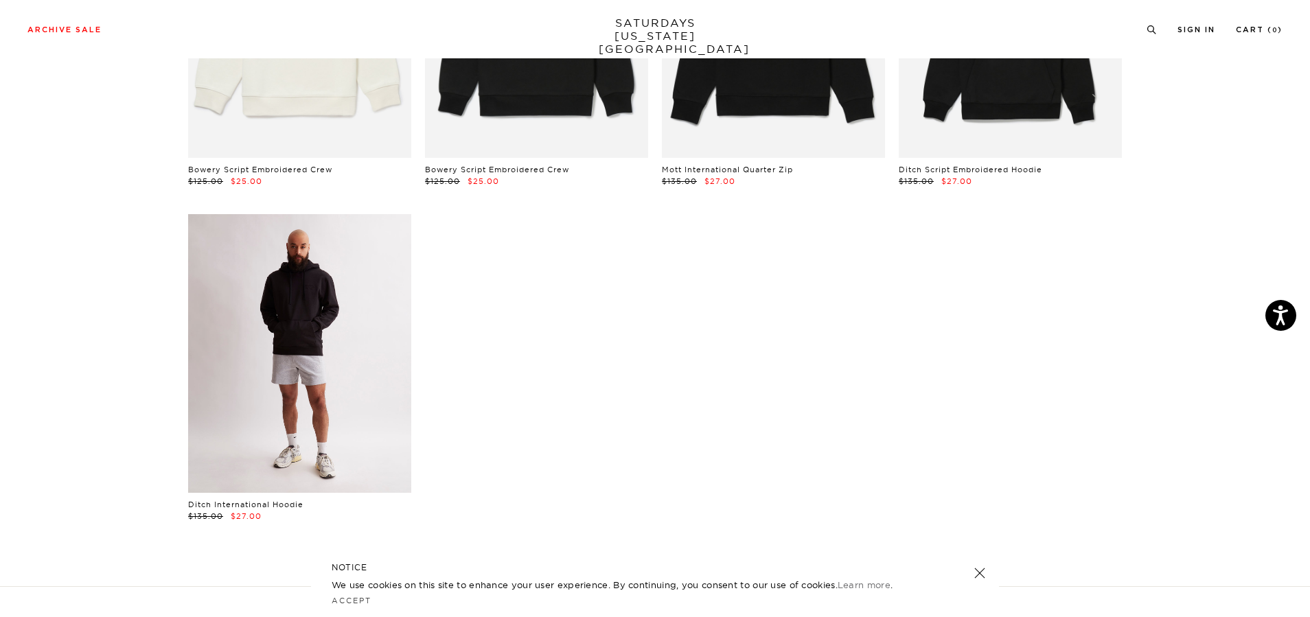
click at [343, 342] on link at bounding box center [299, 353] width 223 height 279
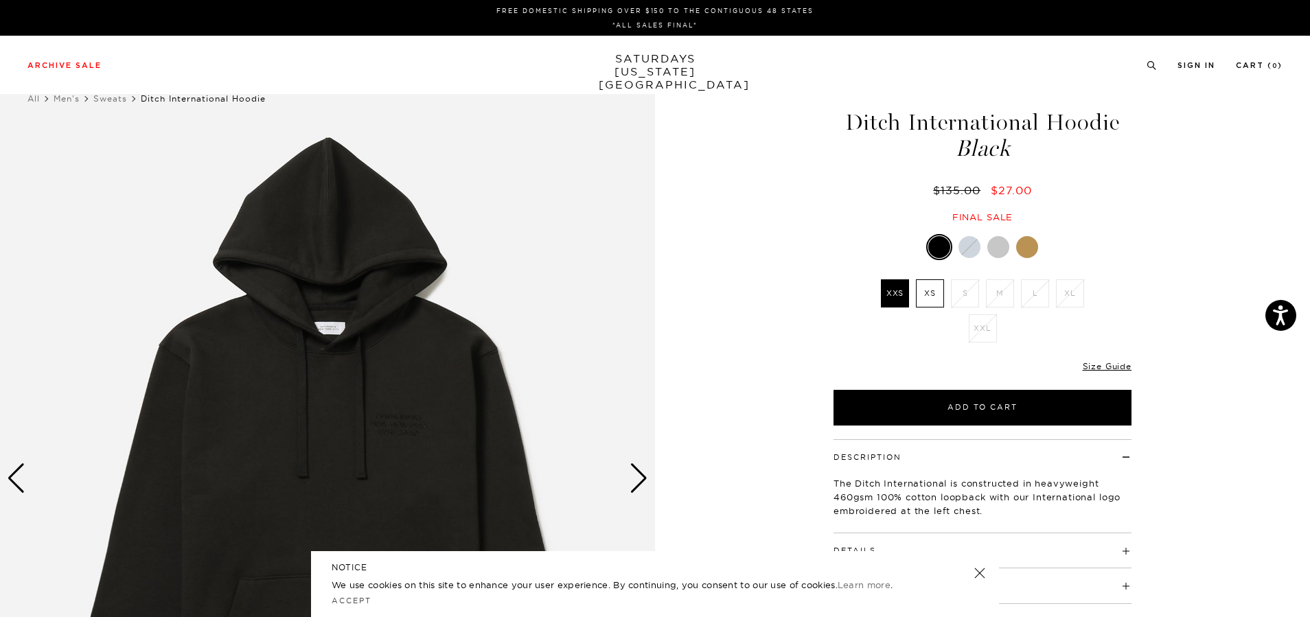
click at [1000, 244] on div at bounding box center [998, 247] width 22 height 22
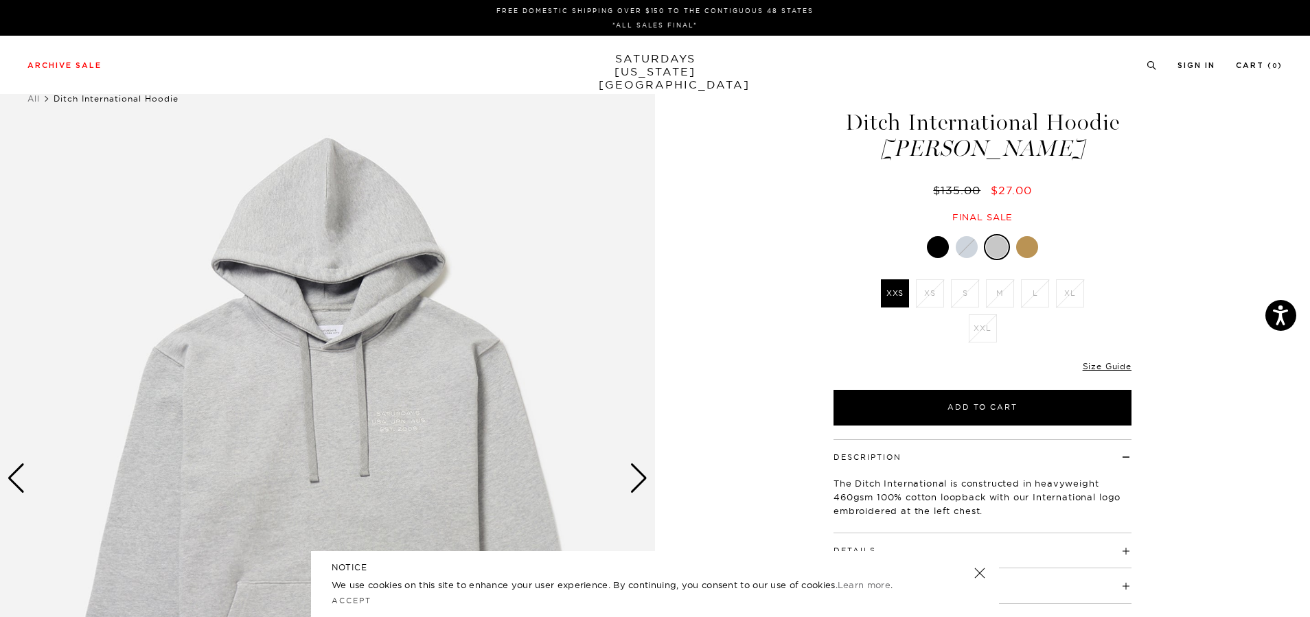
click at [1021, 249] on div at bounding box center [1027, 247] width 22 height 22
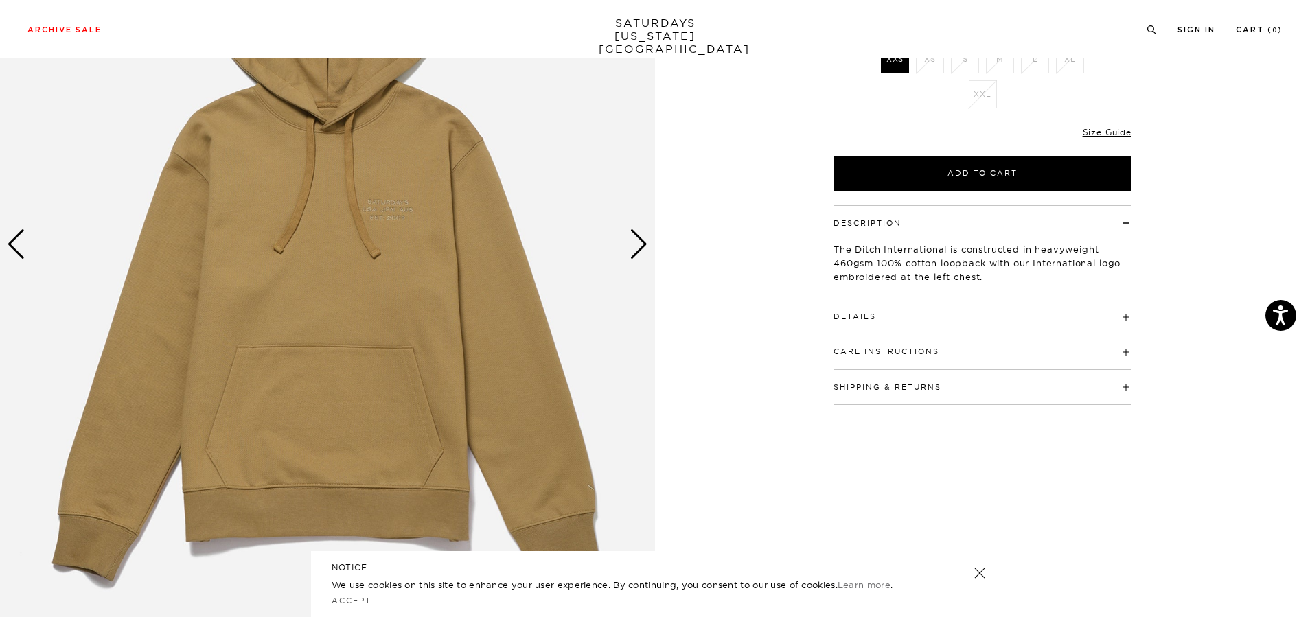
scroll to position [275, 0]
